Goal: Task Accomplishment & Management: Manage account settings

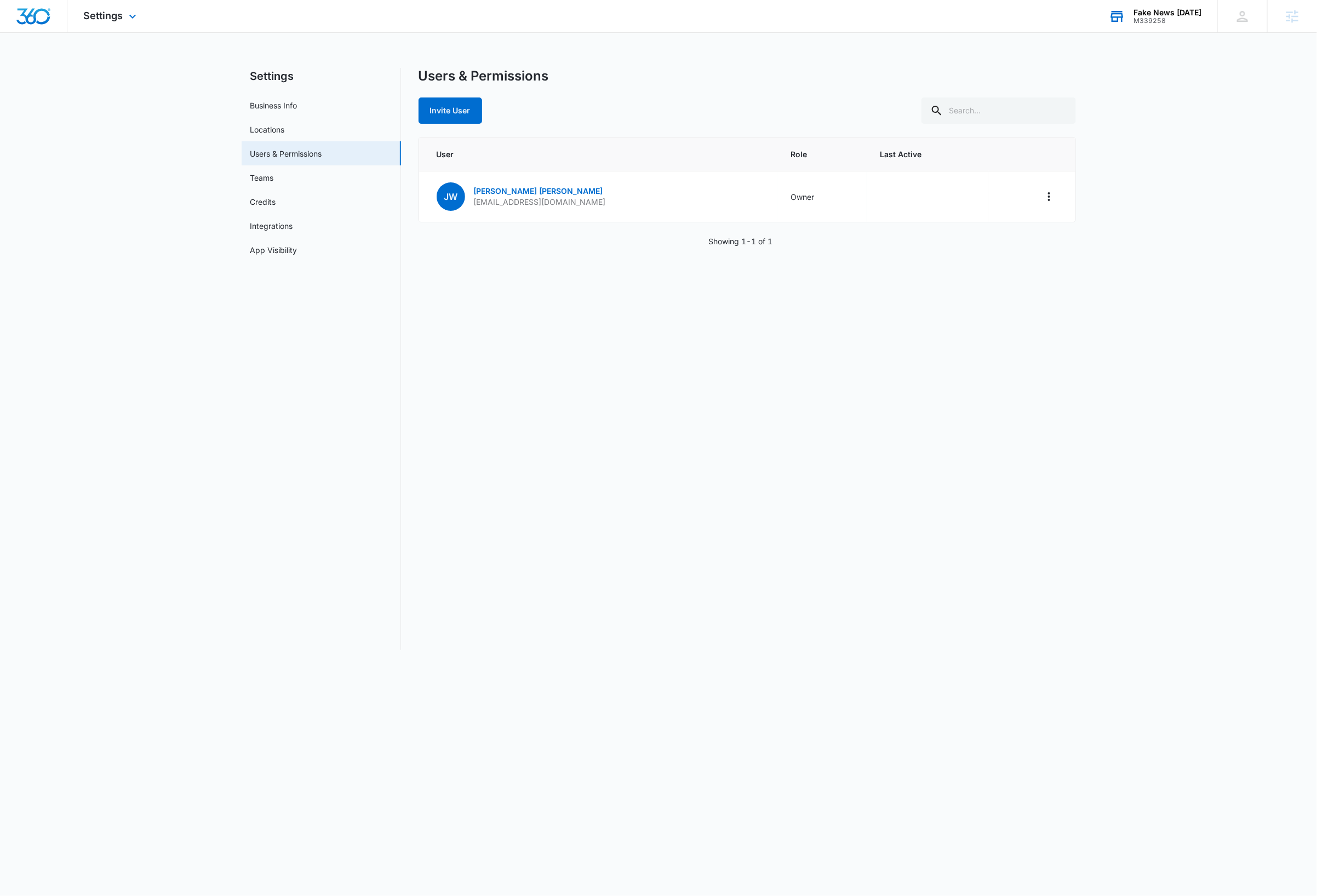
click at [1168, 17] on div "M339258" at bounding box center [1167, 21] width 68 height 8
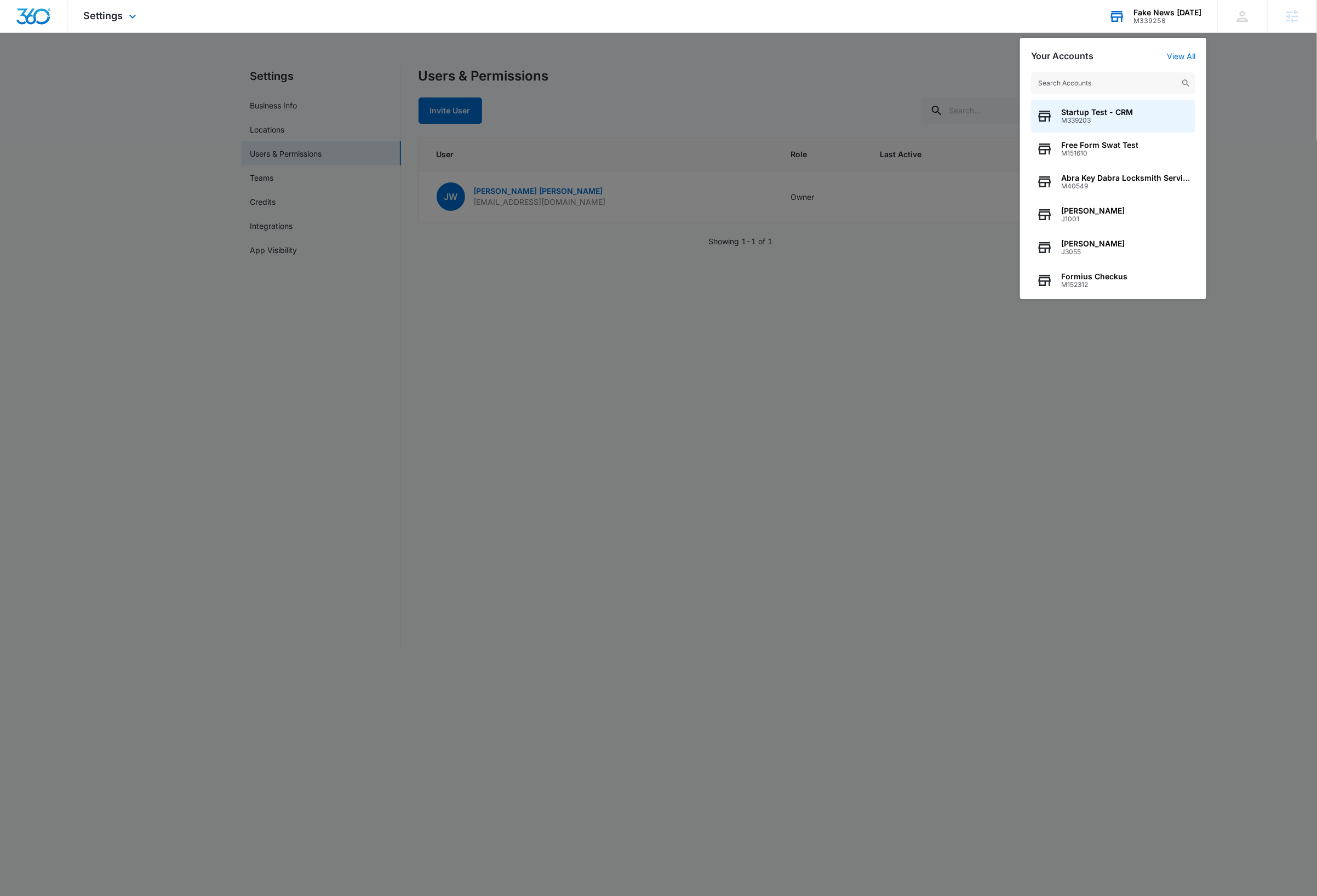
click at [1105, 82] on input "text" at bounding box center [1113, 83] width 164 height 22
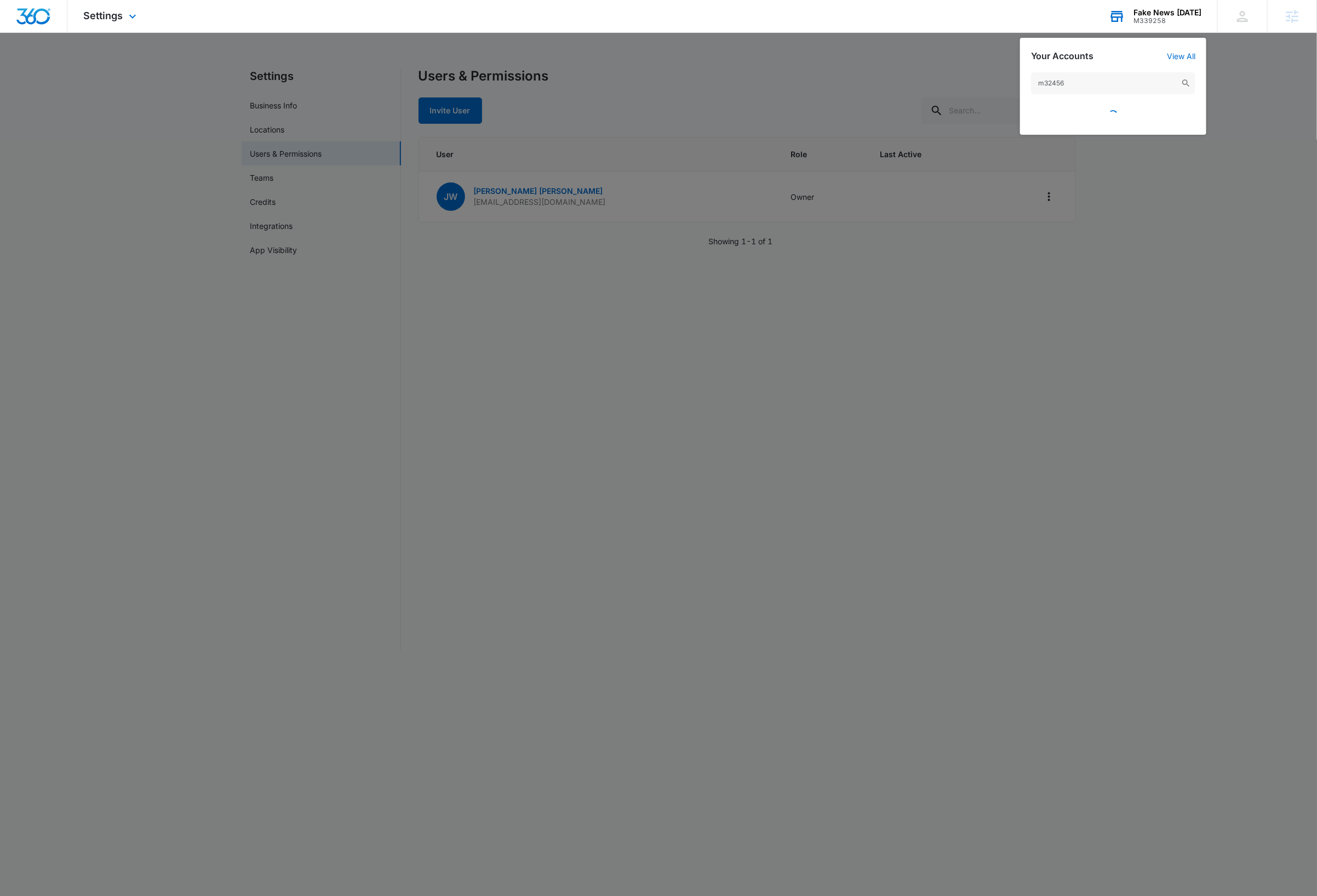
type input "m324563"
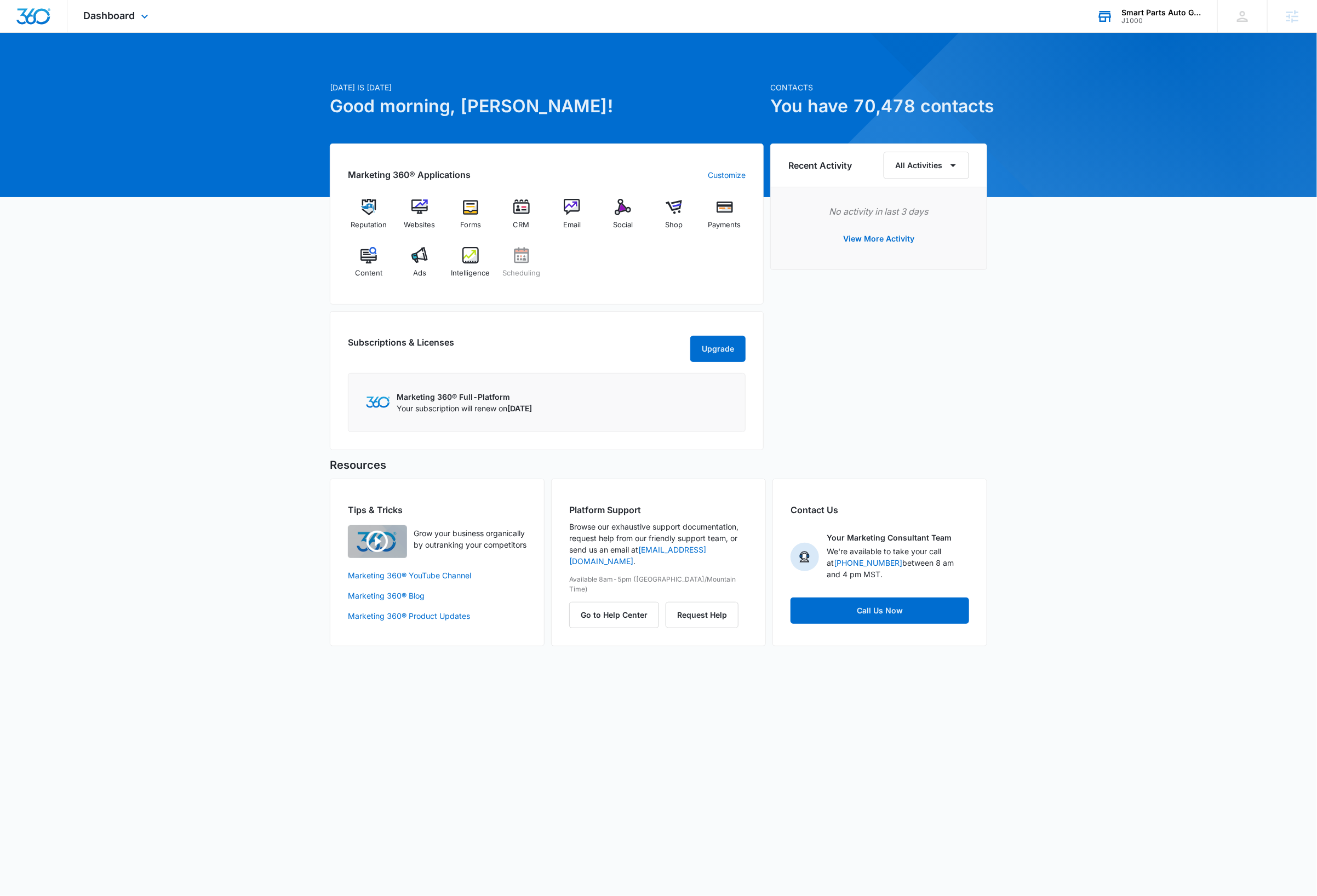
click at [1168, 11] on div "Smart Parts Auto Glass" at bounding box center [1161, 13] width 80 height 9
click at [1178, 17] on div "J1000" at bounding box center [1161, 21] width 80 height 8
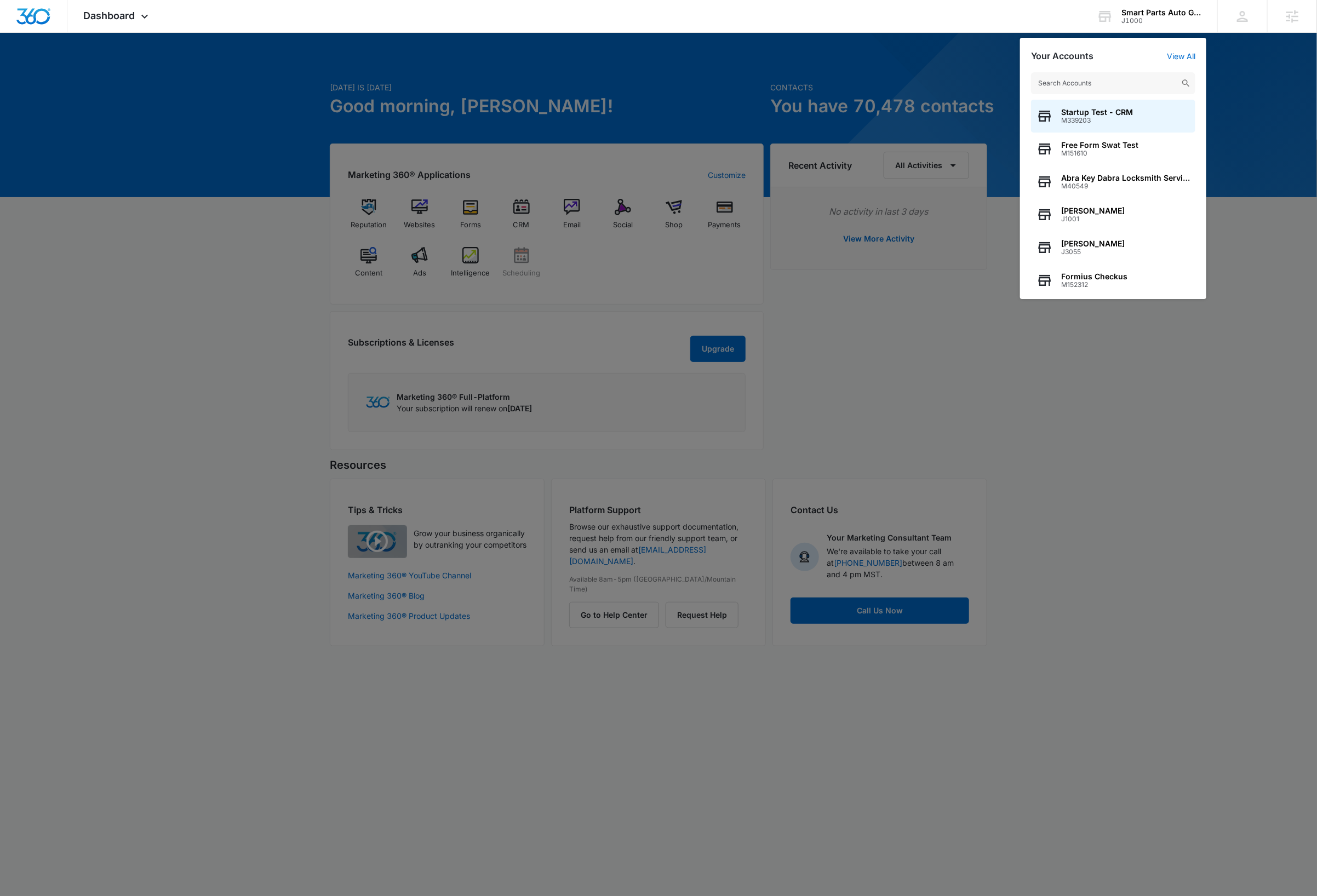
click at [1116, 82] on input "text" at bounding box center [1113, 83] width 164 height 22
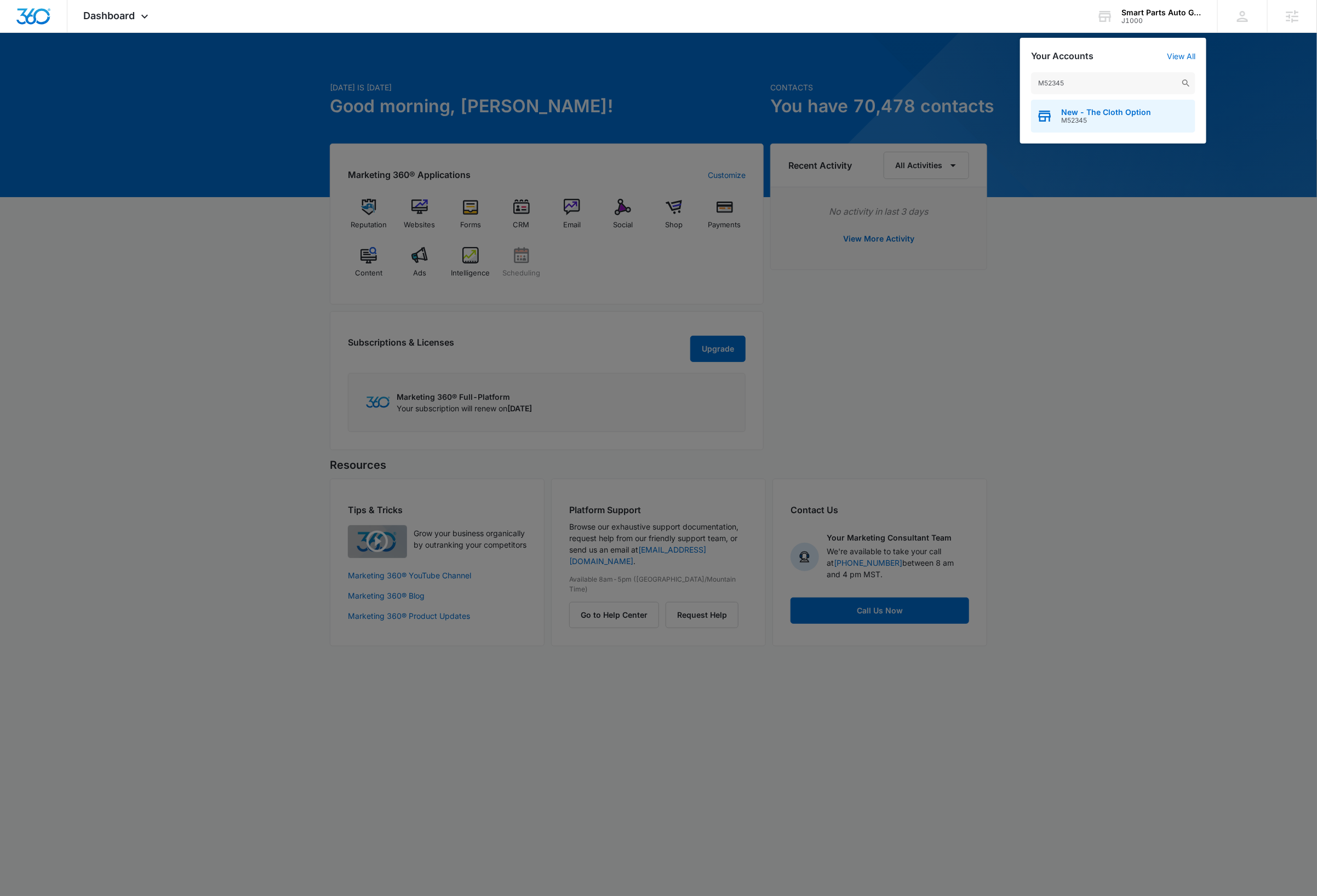
type input "M52345"
click at [1112, 119] on span "M52345" at bounding box center [1106, 120] width 90 height 8
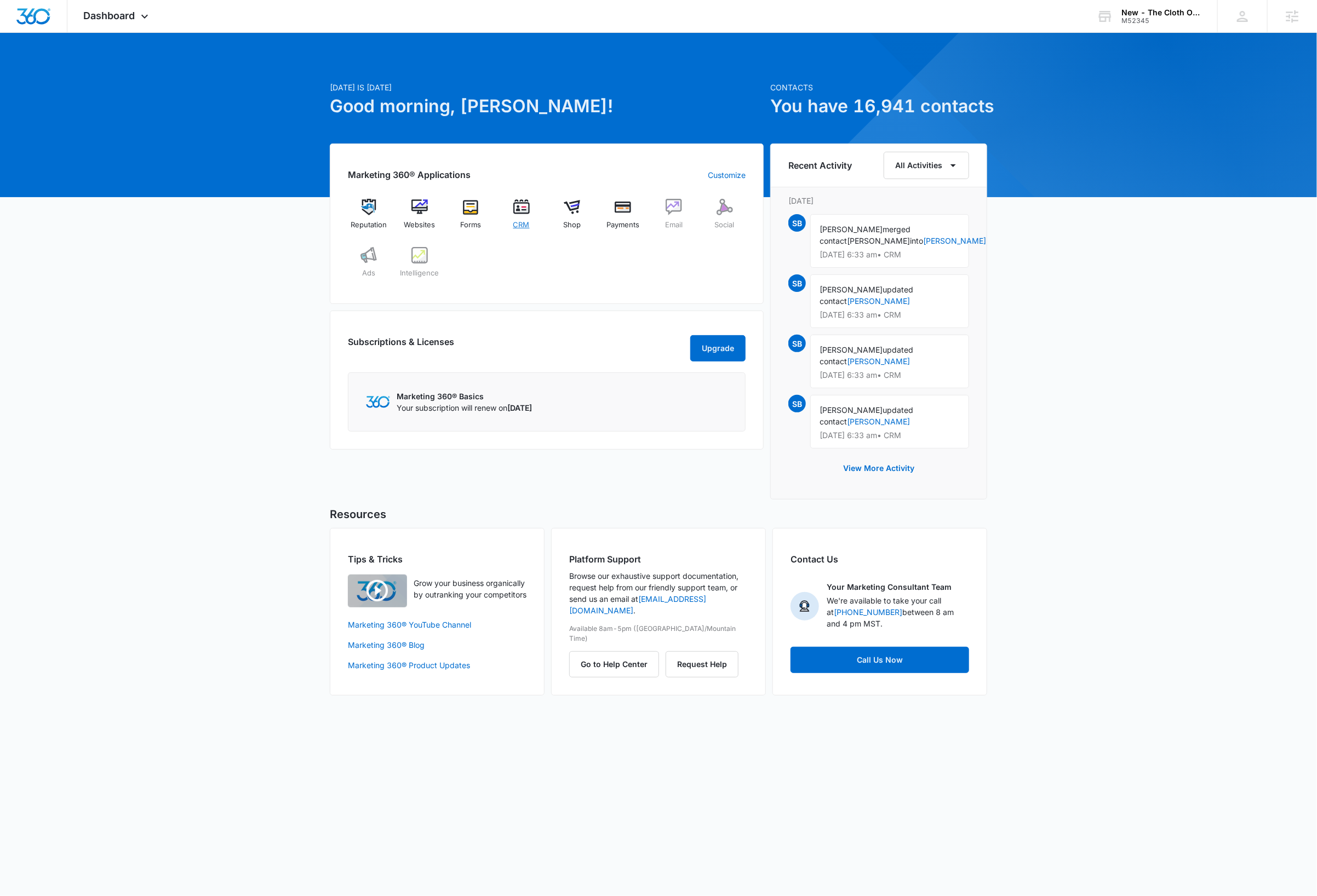
click at [527, 216] on div "CRM" at bounding box center [521, 218] width 42 height 39
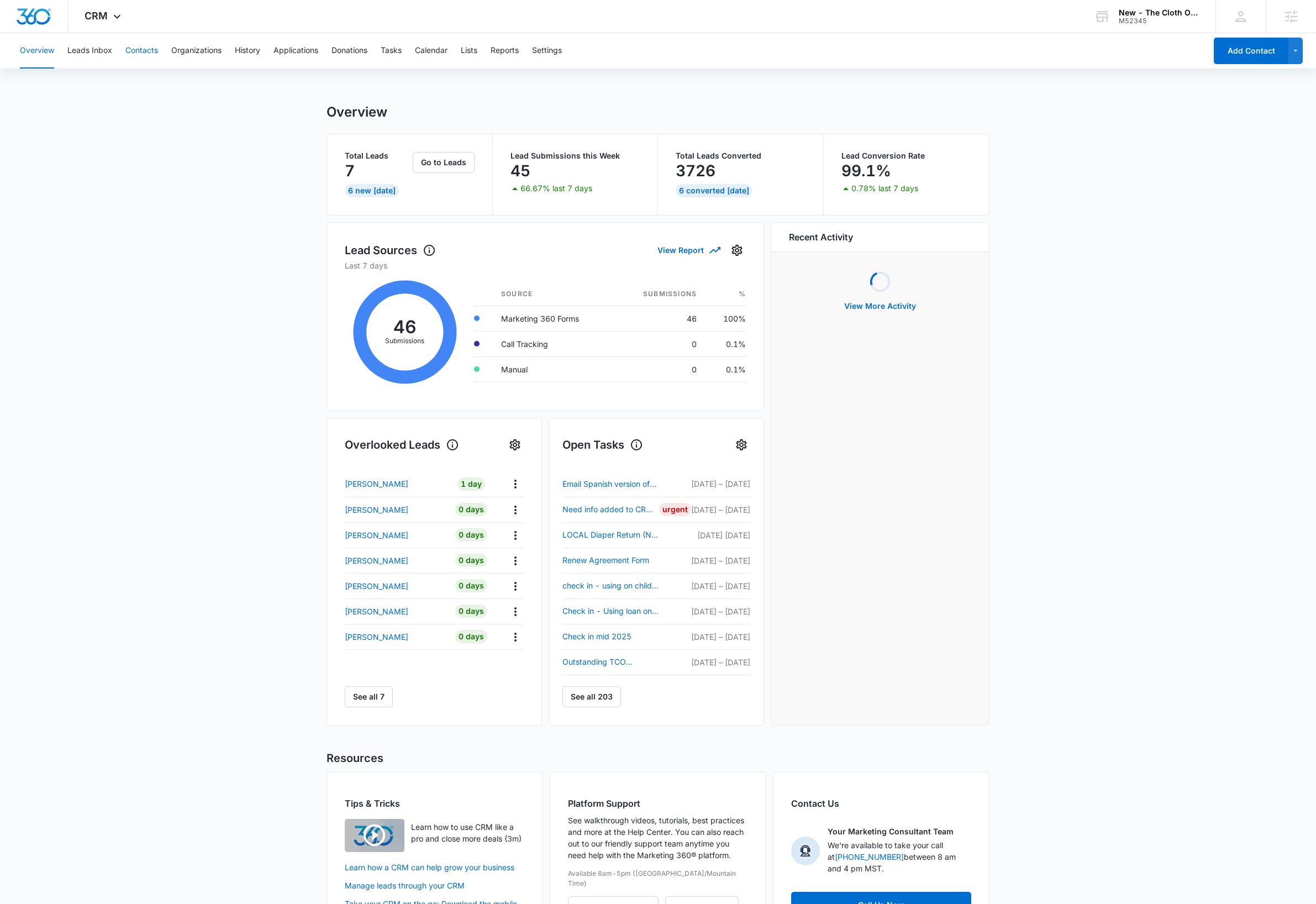
click at [141, 50] on button "Contacts" at bounding box center [141, 50] width 32 height 35
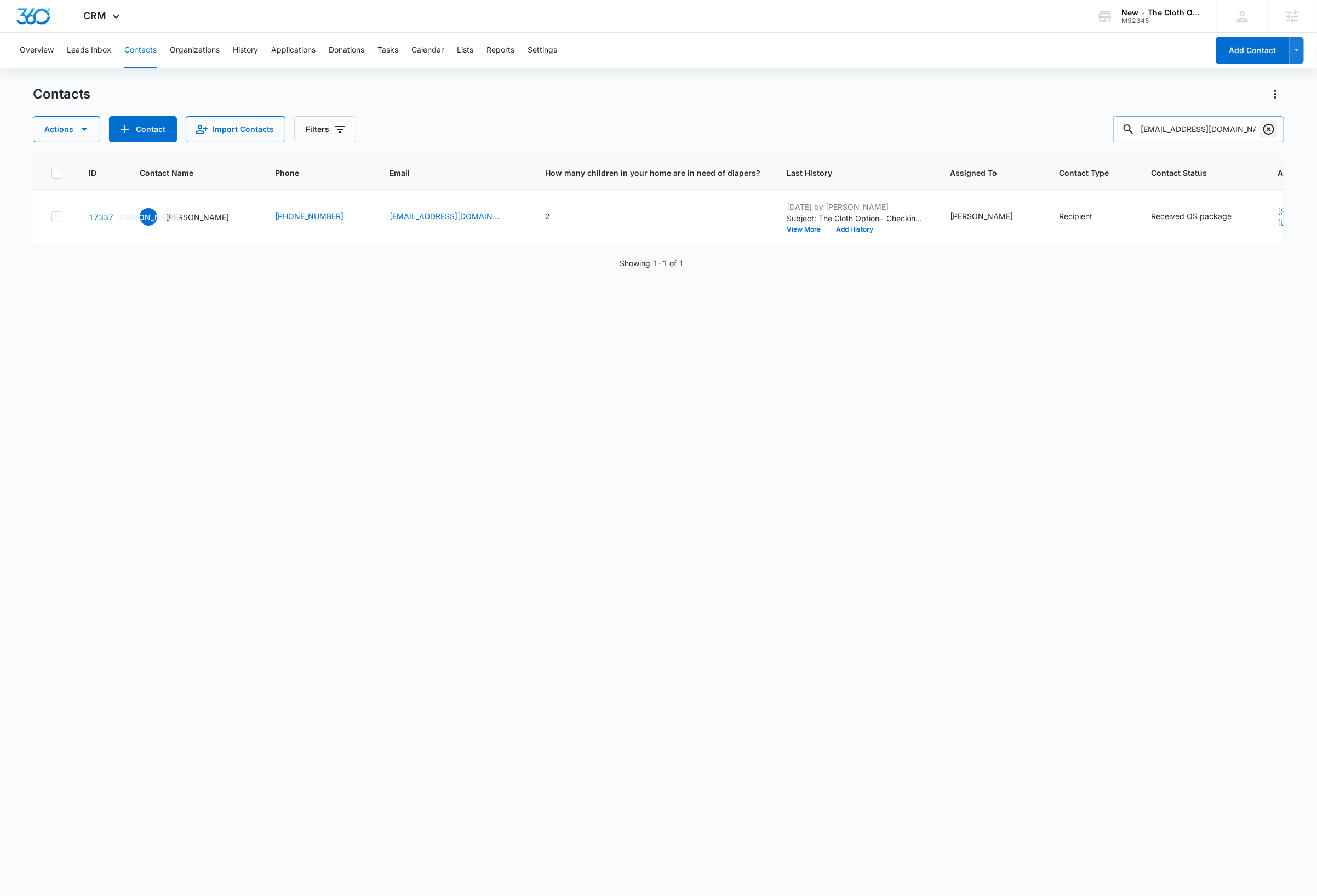
click at [1269, 132] on icon "Clear" at bounding box center [1269, 129] width 13 height 13
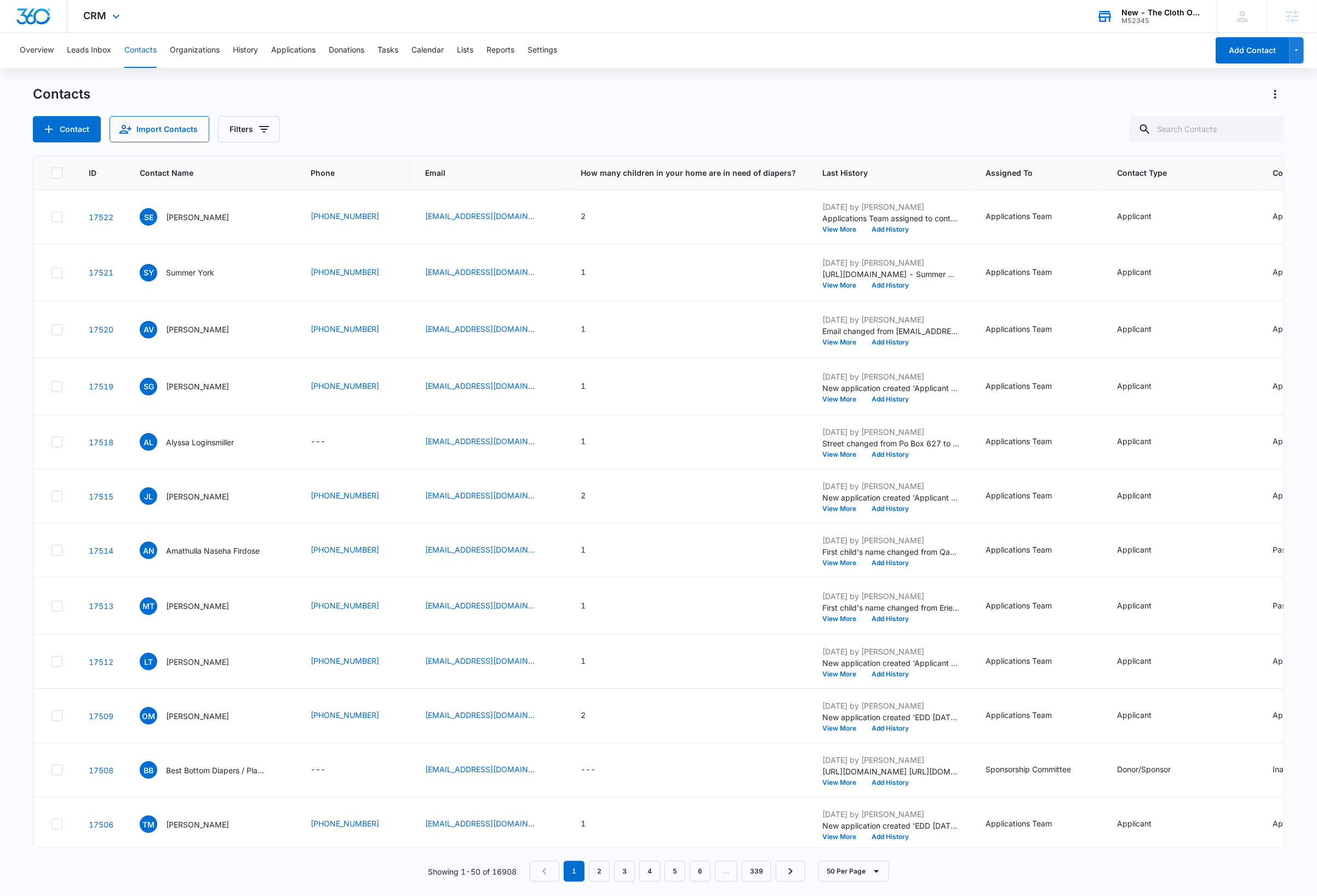
click at [1176, 11] on div "New - The Cloth Option" at bounding box center [1161, 13] width 80 height 9
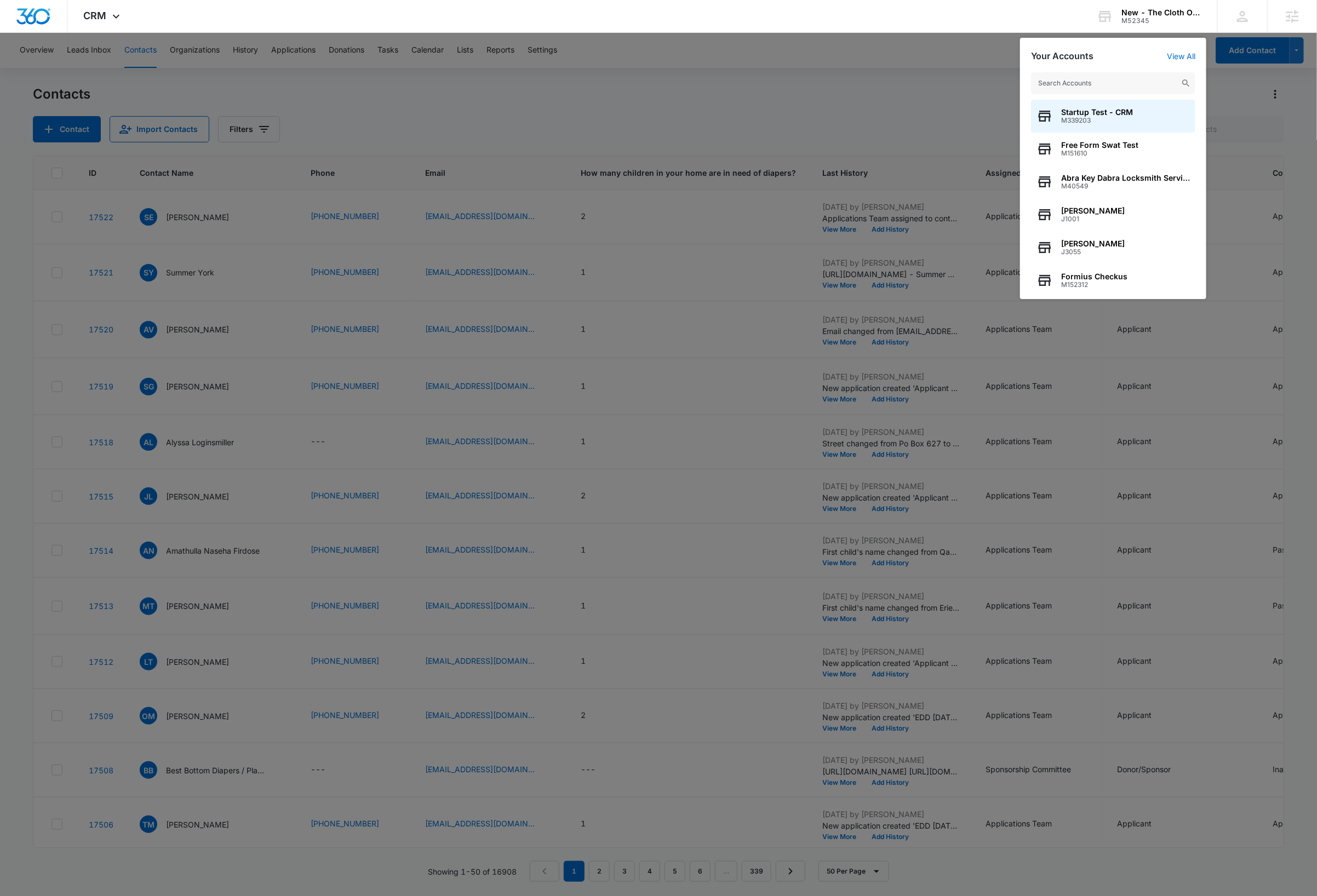
click at [1106, 83] on input "text" at bounding box center [1113, 83] width 164 height 22
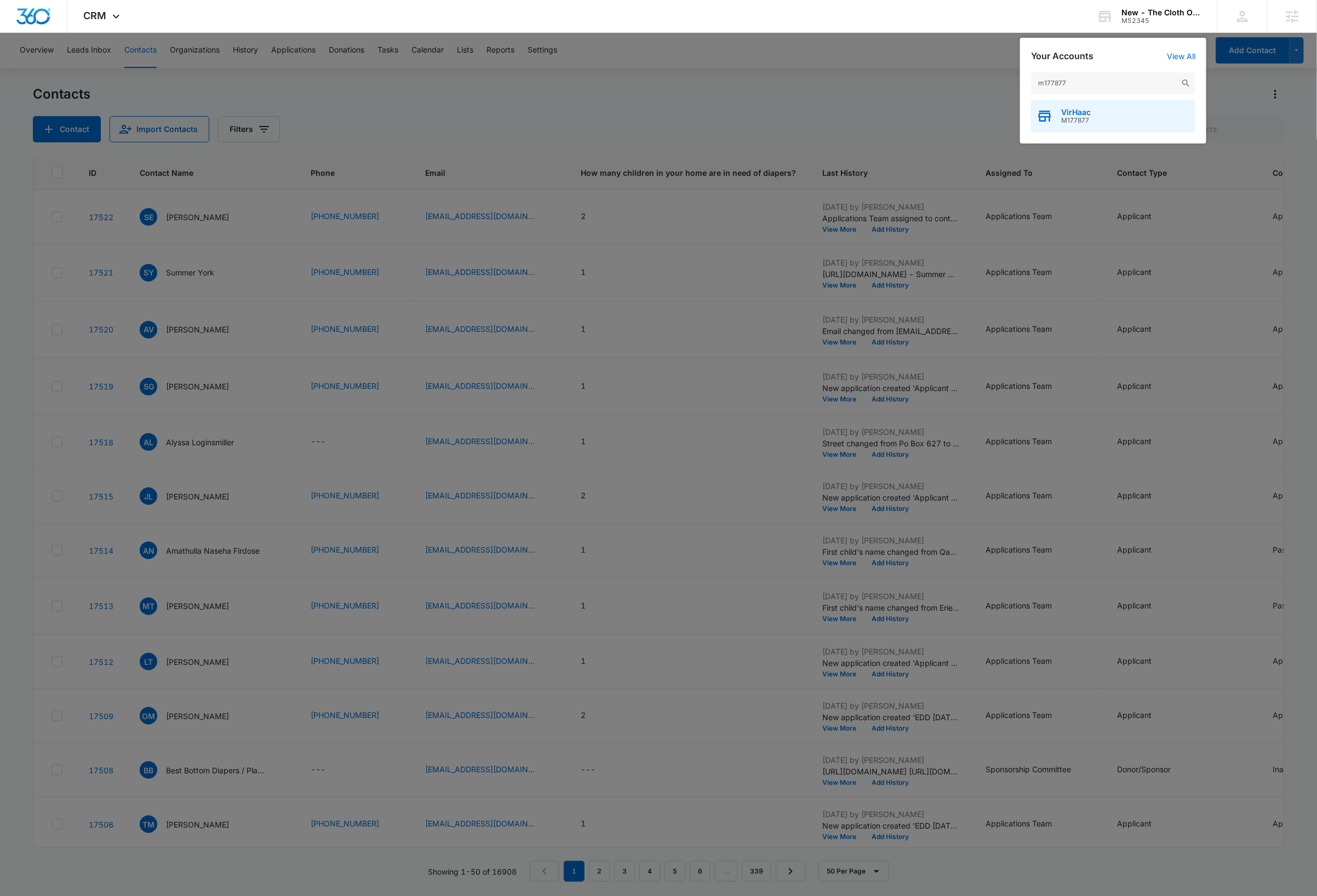
type input "m177877"
click at [1078, 110] on span "VirHaac" at bounding box center [1077, 112] width 30 height 9
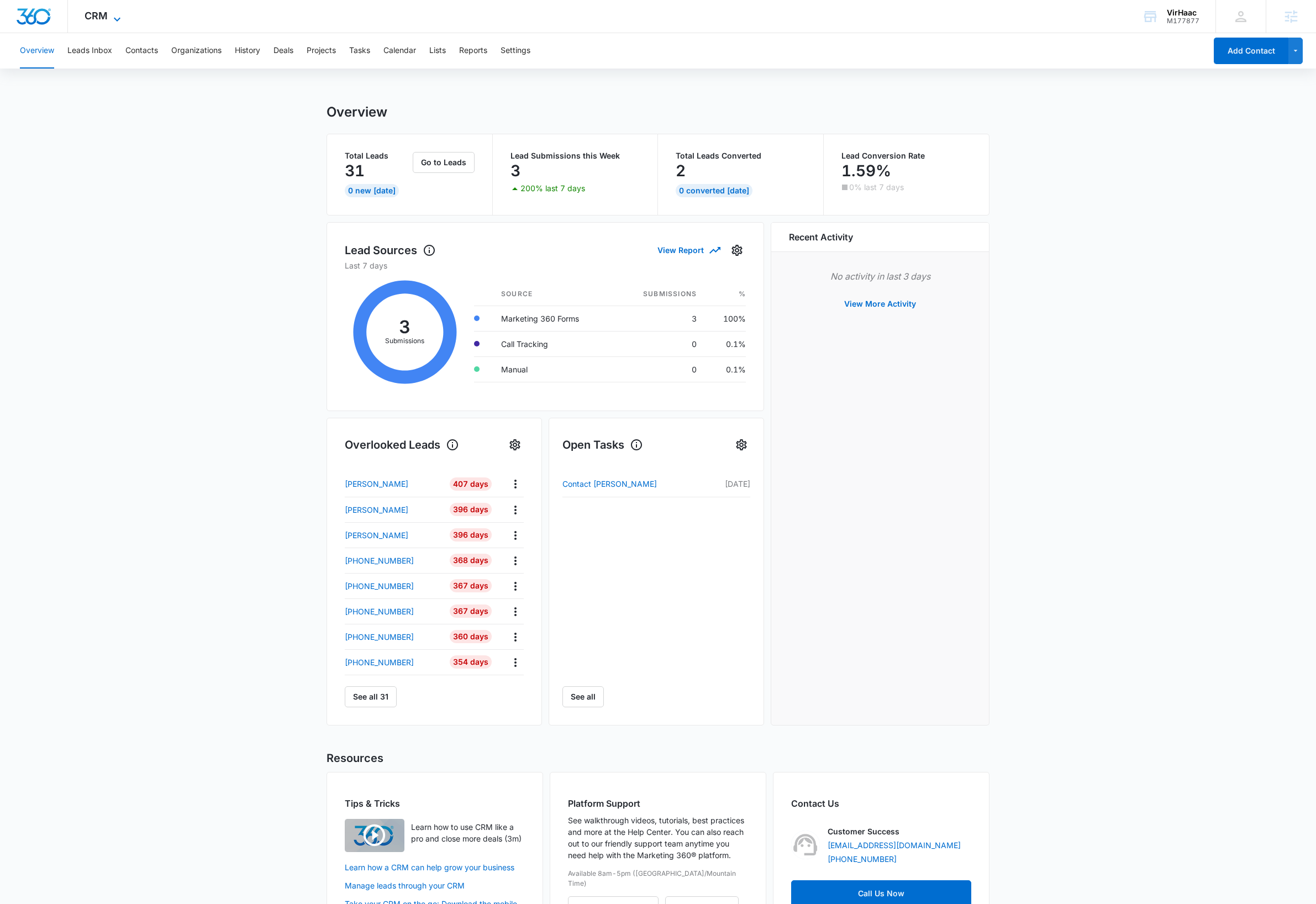
click at [116, 14] on icon at bounding box center [117, 19] width 13 height 13
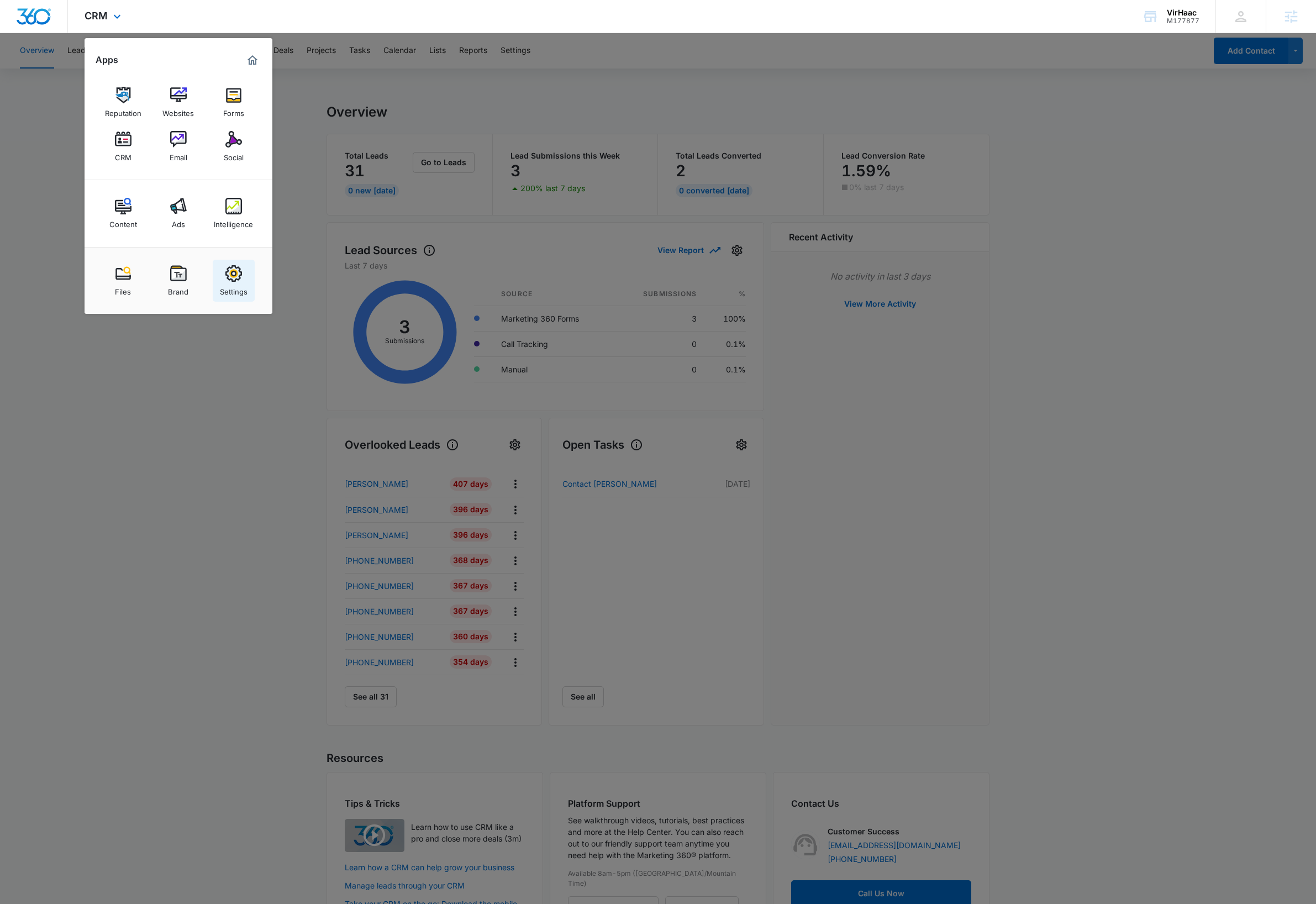
click at [238, 285] on div "Settings" at bounding box center [233, 289] width 28 height 14
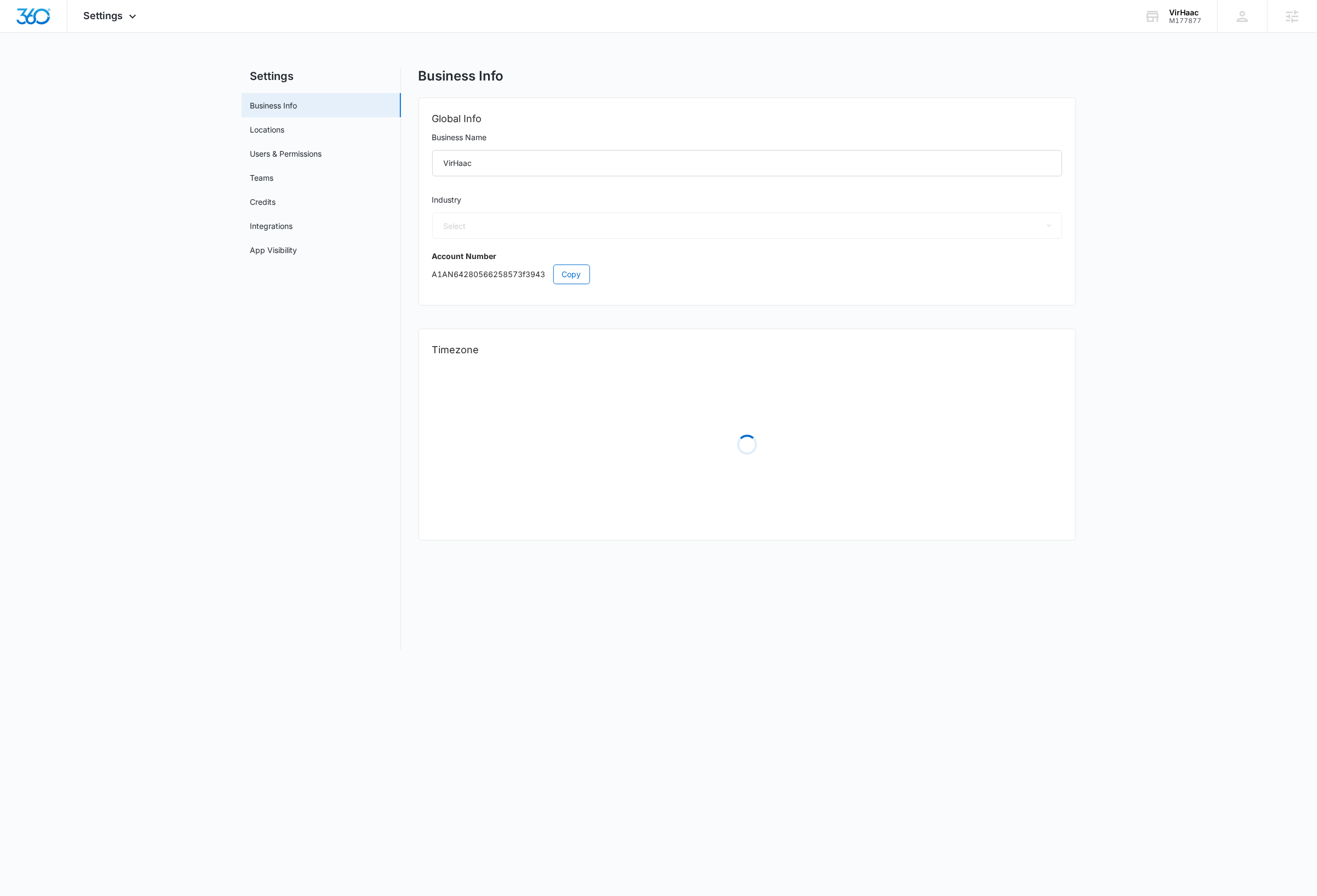
select select "3"
select select "US"
select select "America/New_York"
click at [303, 154] on link "Users & Permissions" at bounding box center [286, 154] width 72 height 11
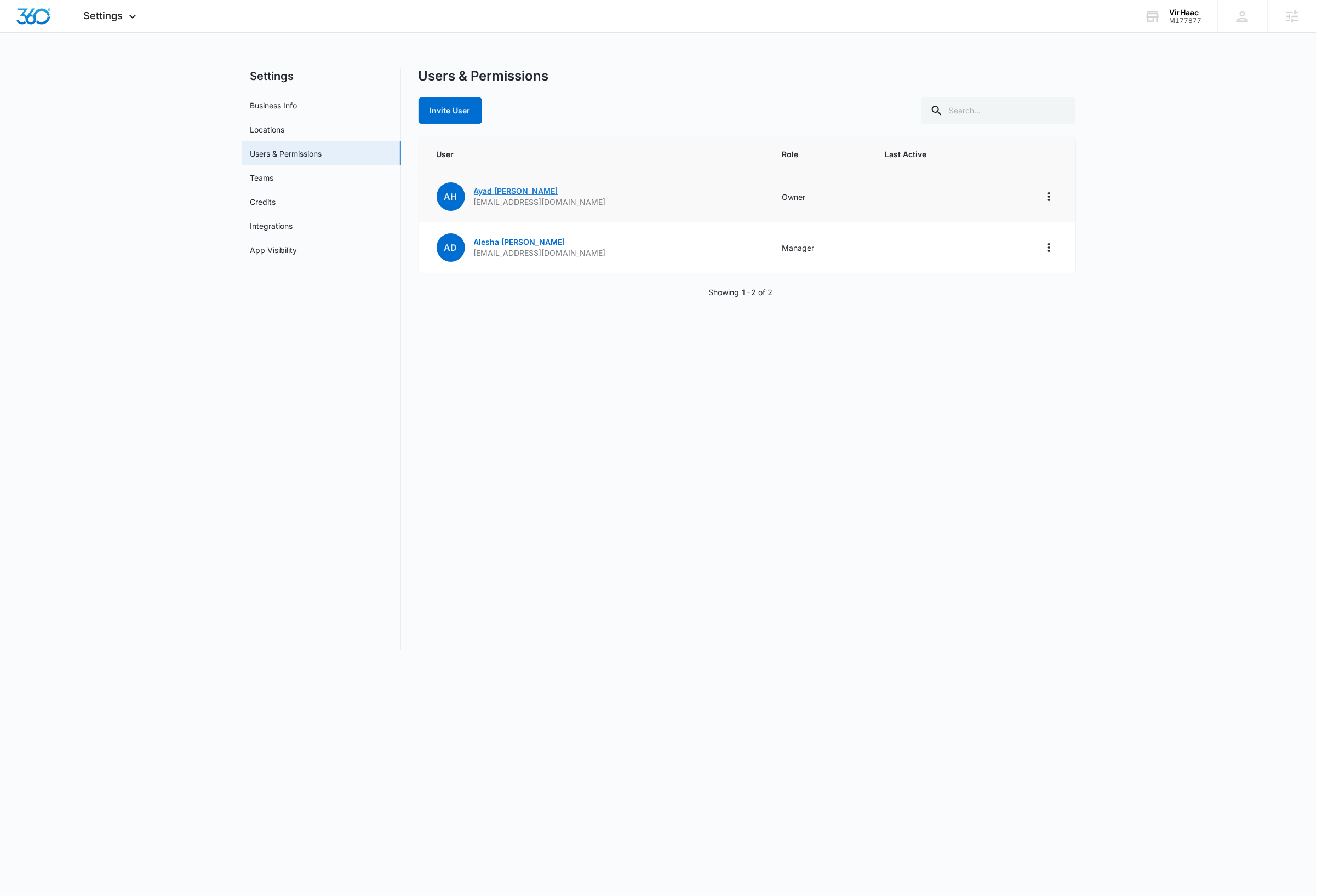
click at [507, 193] on link "Ayad Hermez" at bounding box center [516, 191] width 85 height 9
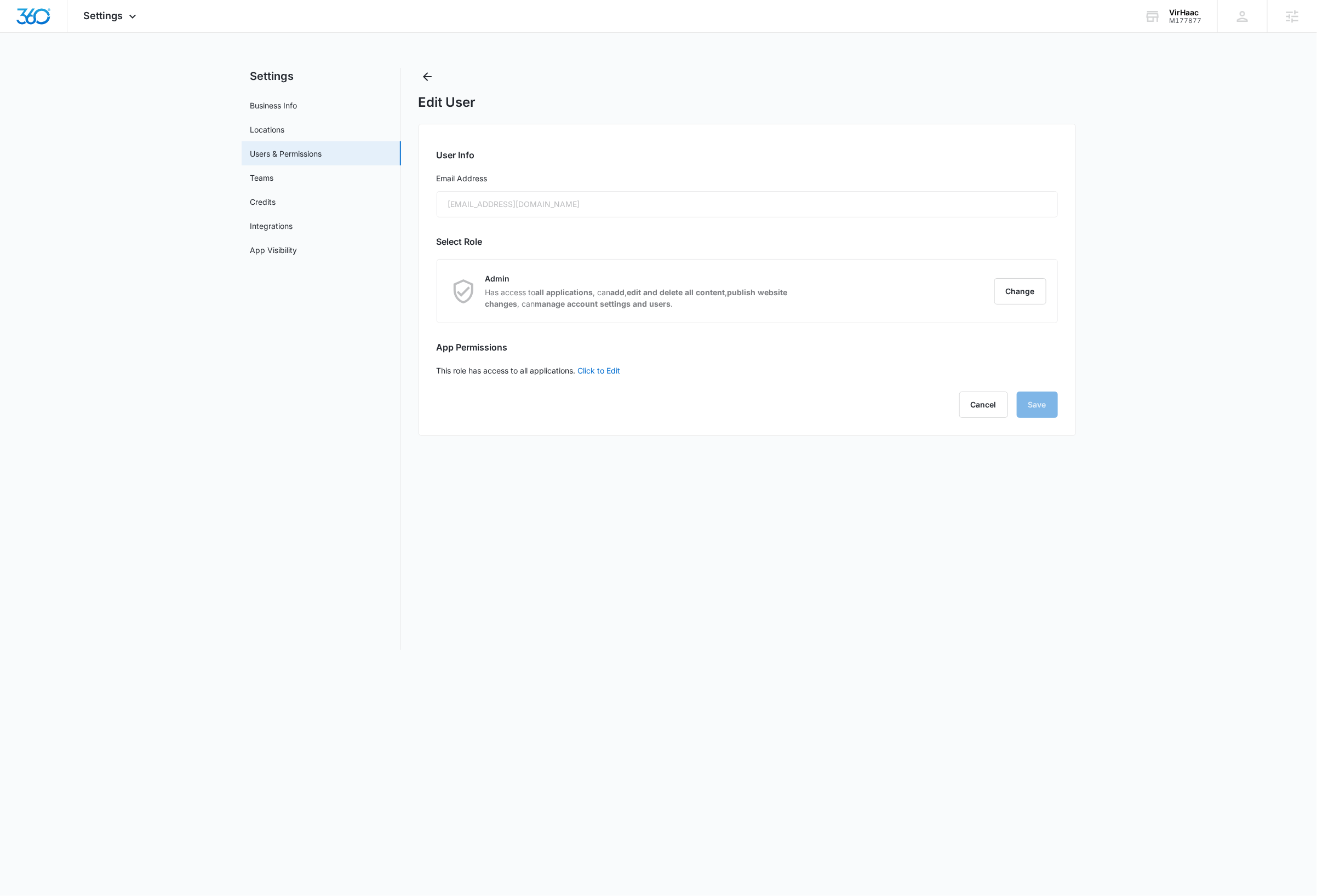
click at [535, 204] on div "ayad825@gmail.com" at bounding box center [747, 204] width 621 height 26
click at [290, 106] on link "Business Info" at bounding box center [274, 105] width 47 height 11
select select "3"
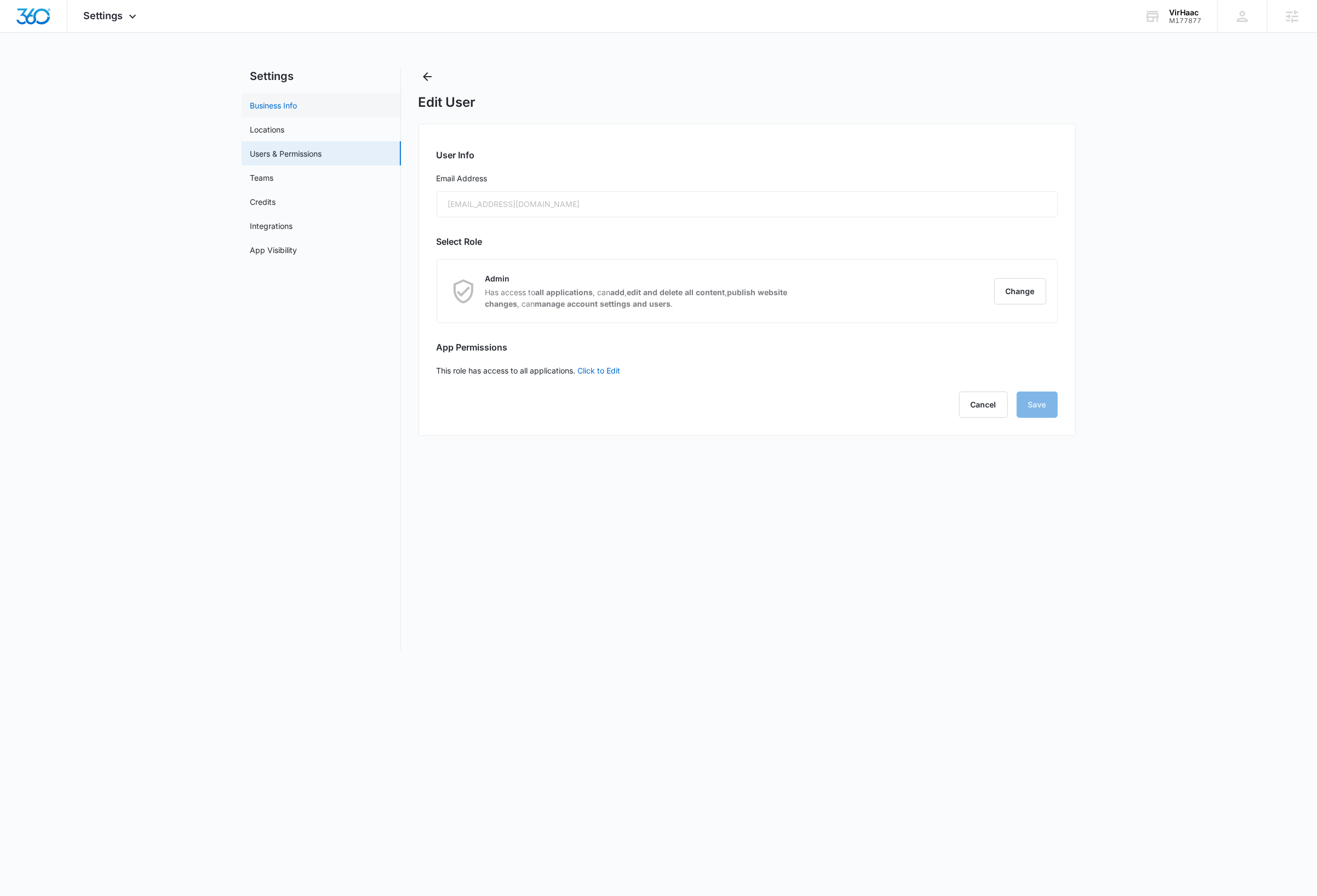
select select "US"
select select "America/New_York"
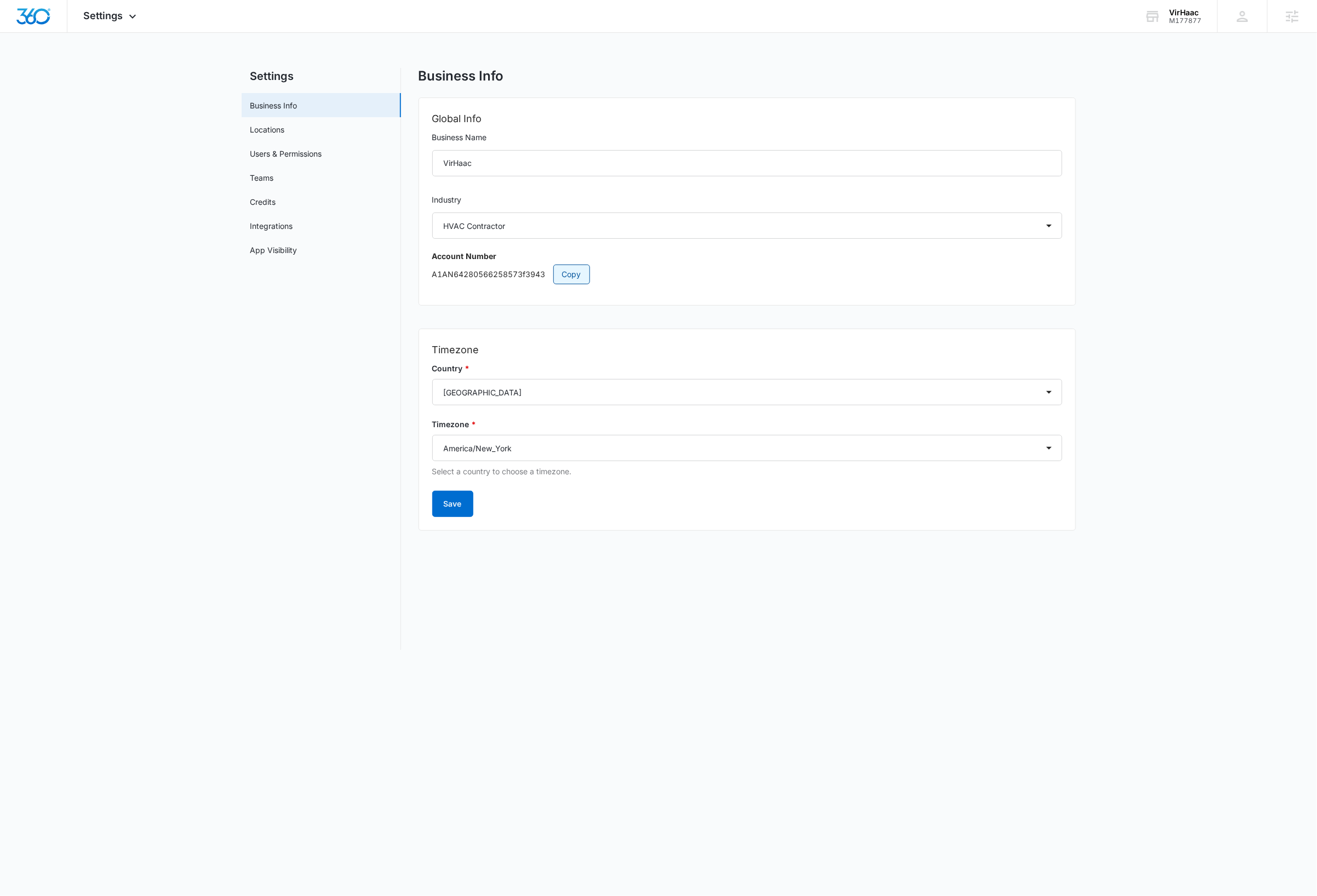
click at [578, 273] on span "Copy" at bounding box center [571, 274] width 19 height 12
click at [277, 373] on nav "Settings Business Info Locations Users & Permissions Teams Credits Integrations…" at bounding box center [322, 358] width 159 height 582
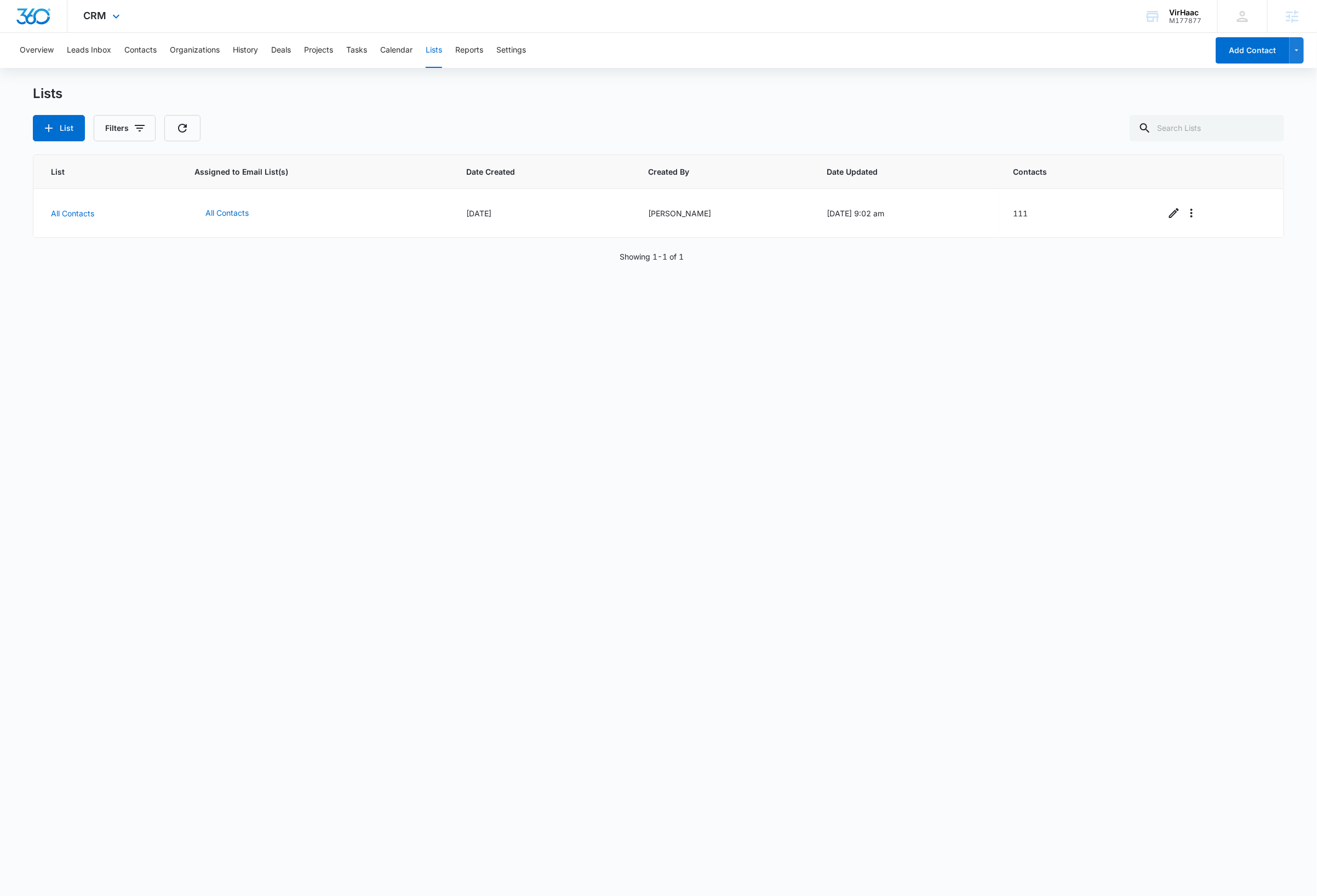
click at [46, 19] on img "Dashboard" at bounding box center [33, 16] width 35 height 16
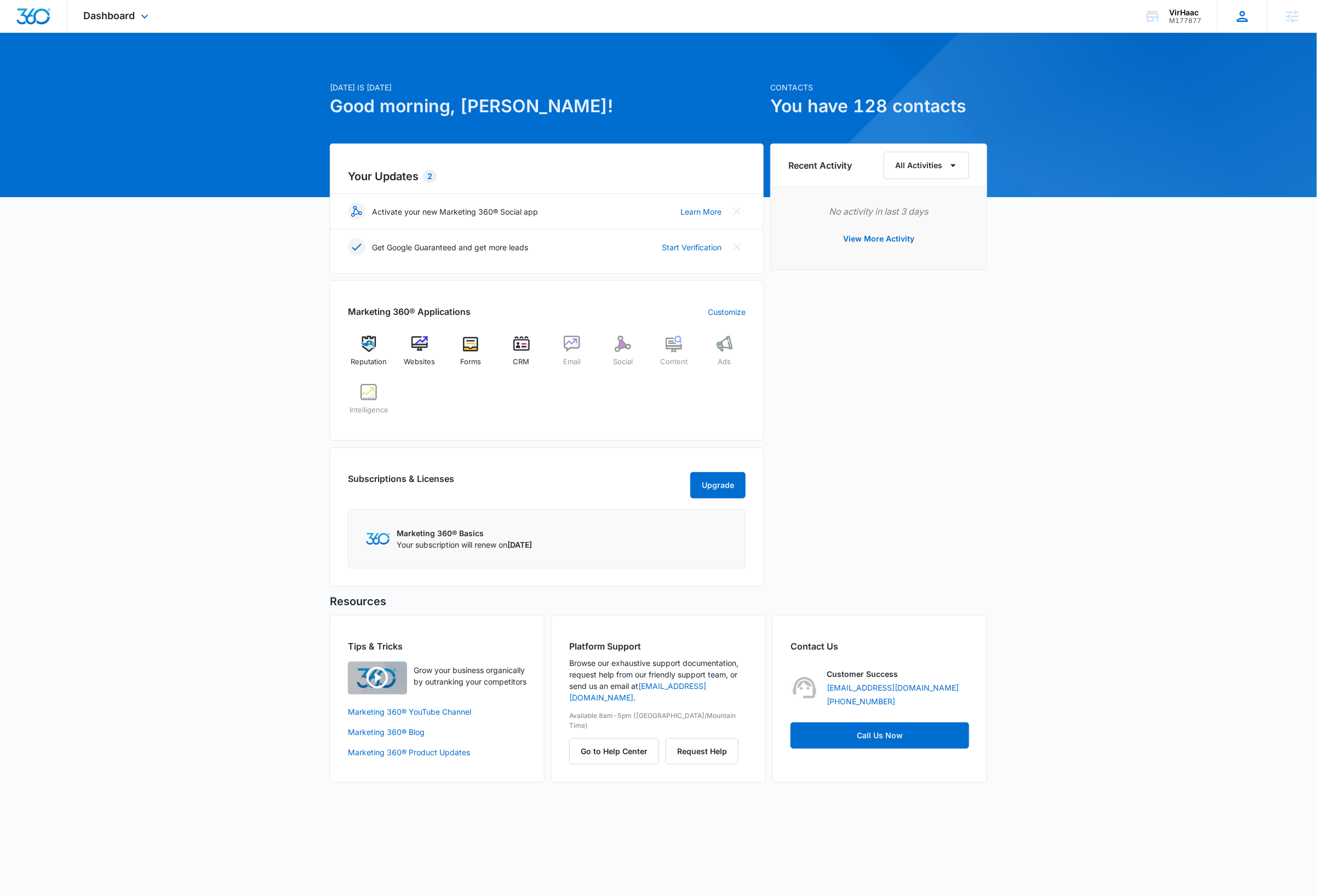
click at [1244, 26] on div "DB Dave Bettger dave@madwire.com My Profile Notifications Support Logout Terms …" at bounding box center [1242, 16] width 50 height 32
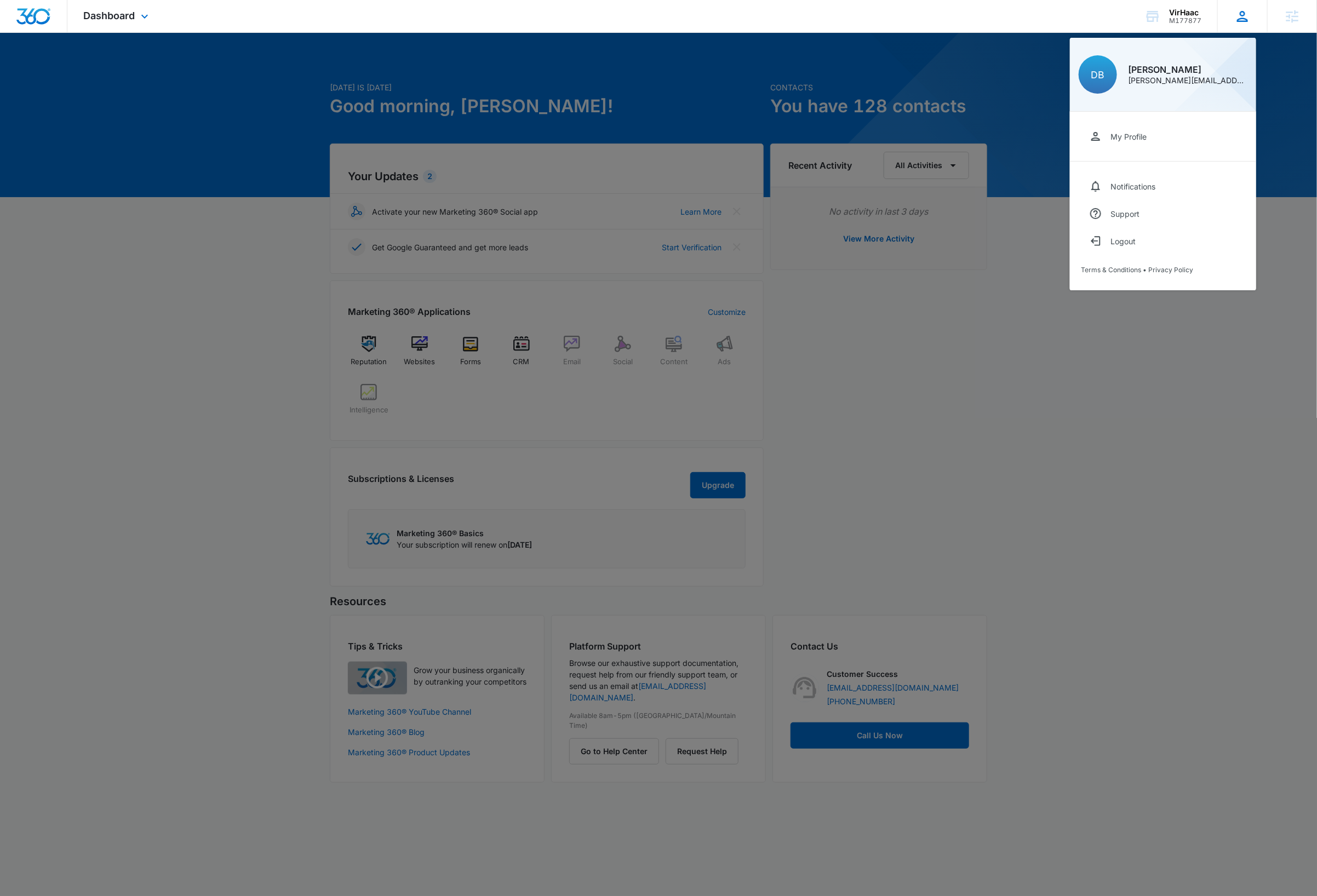
click at [1247, 20] on icon at bounding box center [1242, 16] width 11 height 11
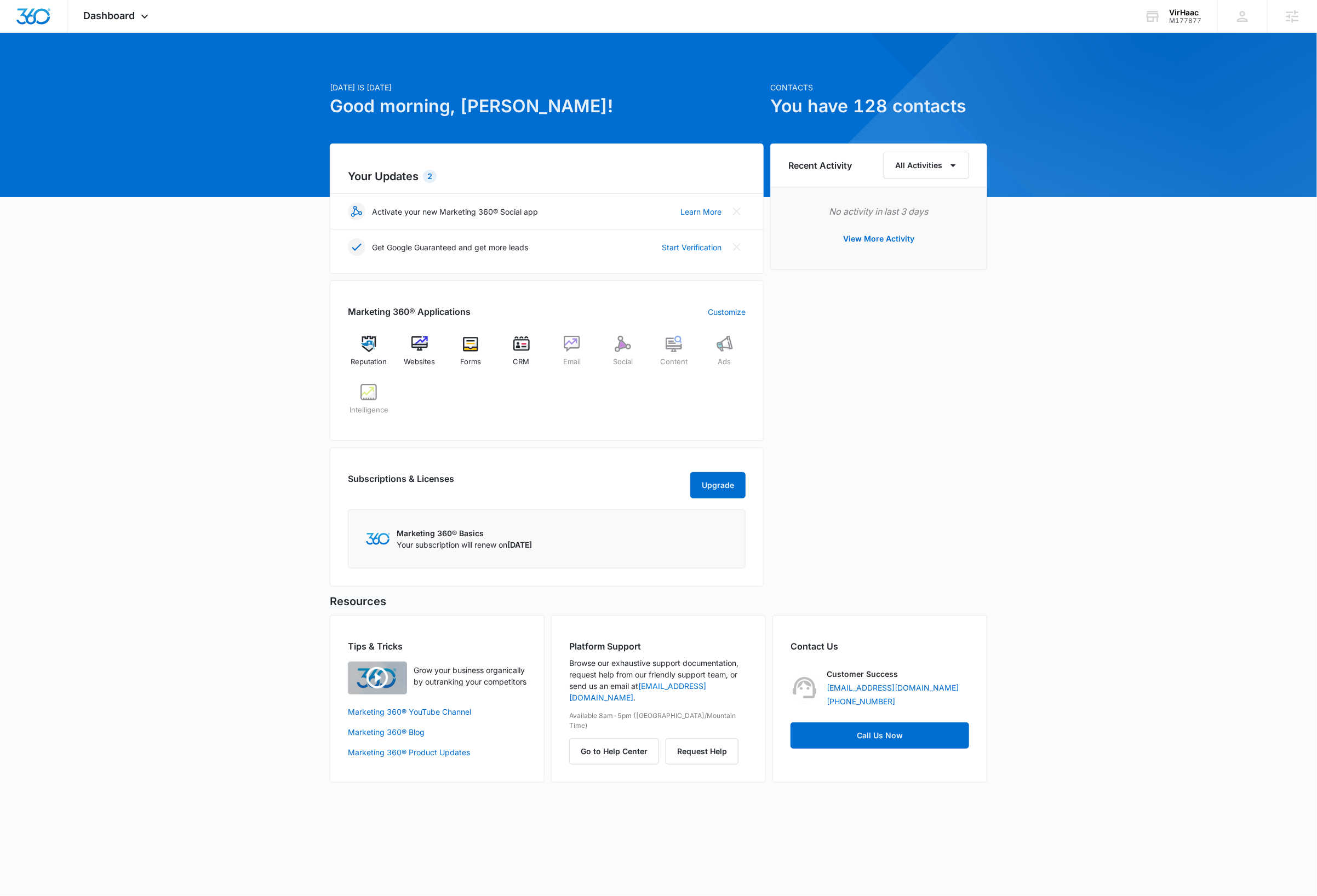
click at [1215, 464] on div "Today is Monday, October 13th Good morning, Dave! Contacts You have 128 contact…" at bounding box center [658, 420] width 1317 height 749
click at [1133, 444] on div "Today is Monday, October 13th Good morning, Dave! Contacts You have 128 contact…" at bounding box center [658, 420] width 1317 height 749
